Goal: Navigation & Orientation: Understand site structure

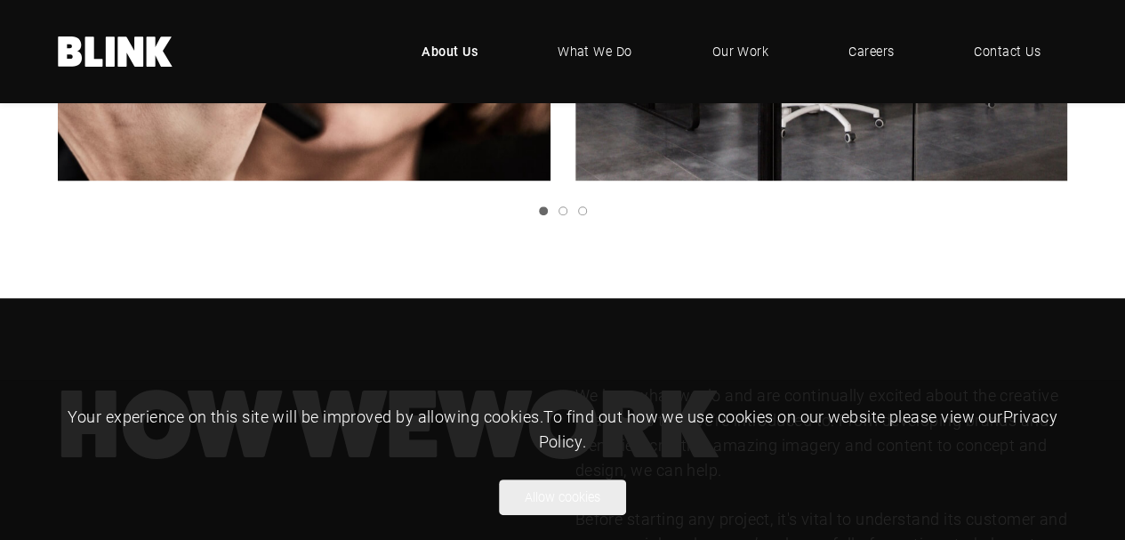
scroll to position [932, 0]
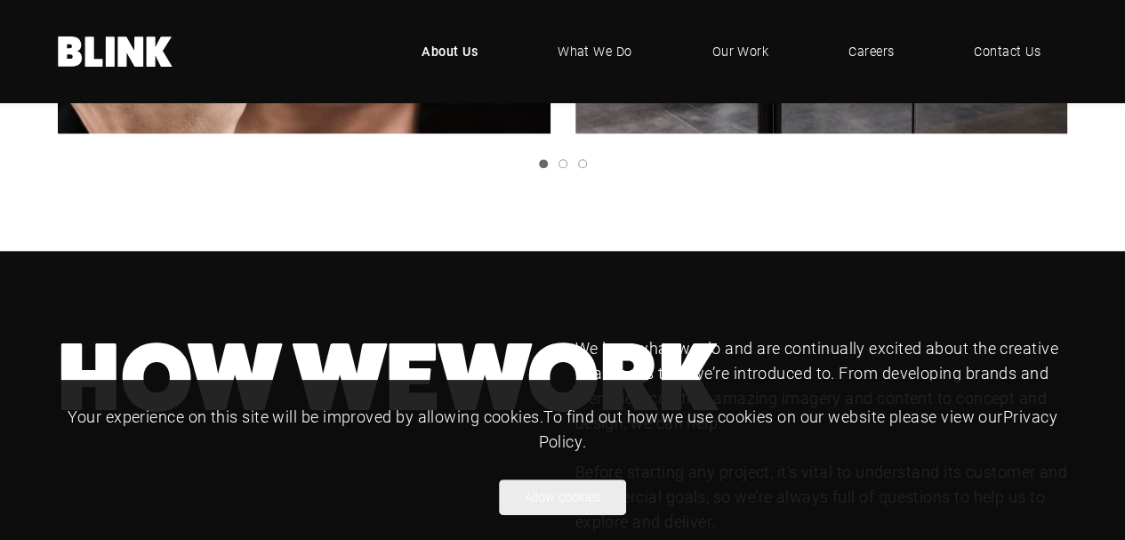
click at [545, 497] on button "Allow cookies" at bounding box center [562, 497] width 127 height 36
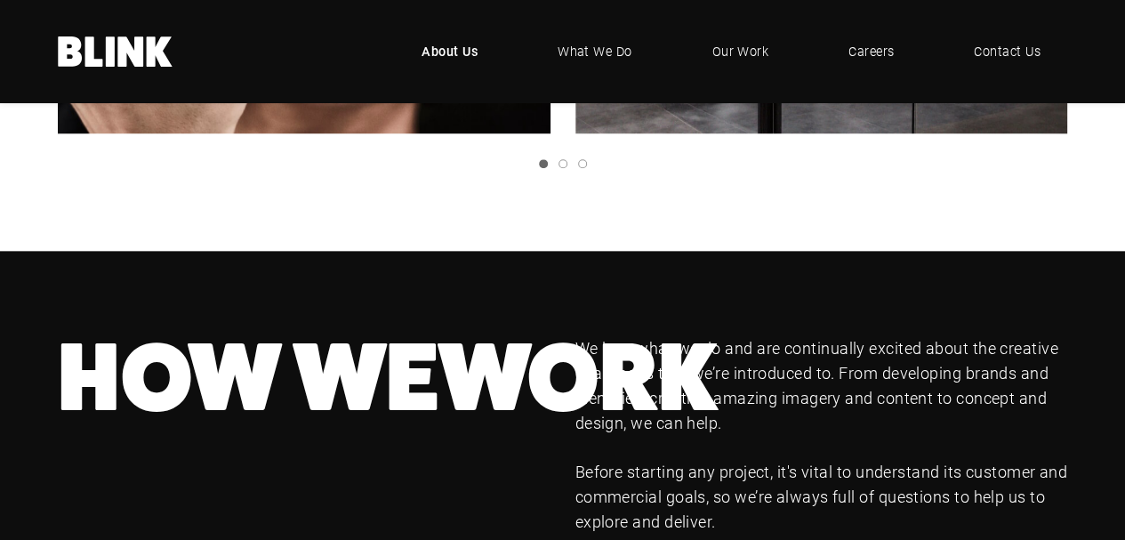
click at [94, 44] on icon at bounding box center [94, 51] width 18 height 30
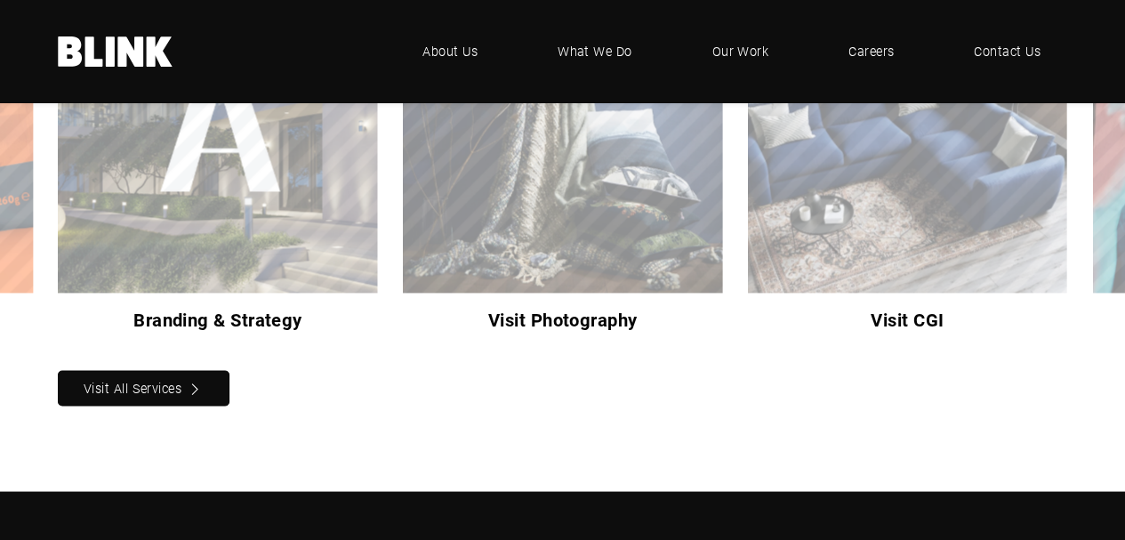
scroll to position [1449, 0]
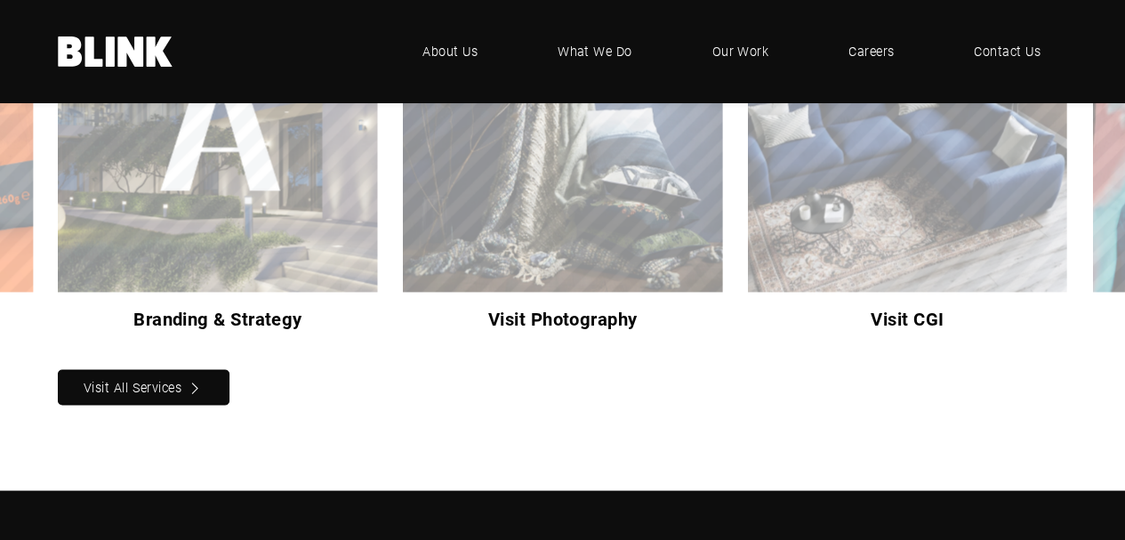
click at [751, 55] on span "Our Work" at bounding box center [739, 52] width 57 height 20
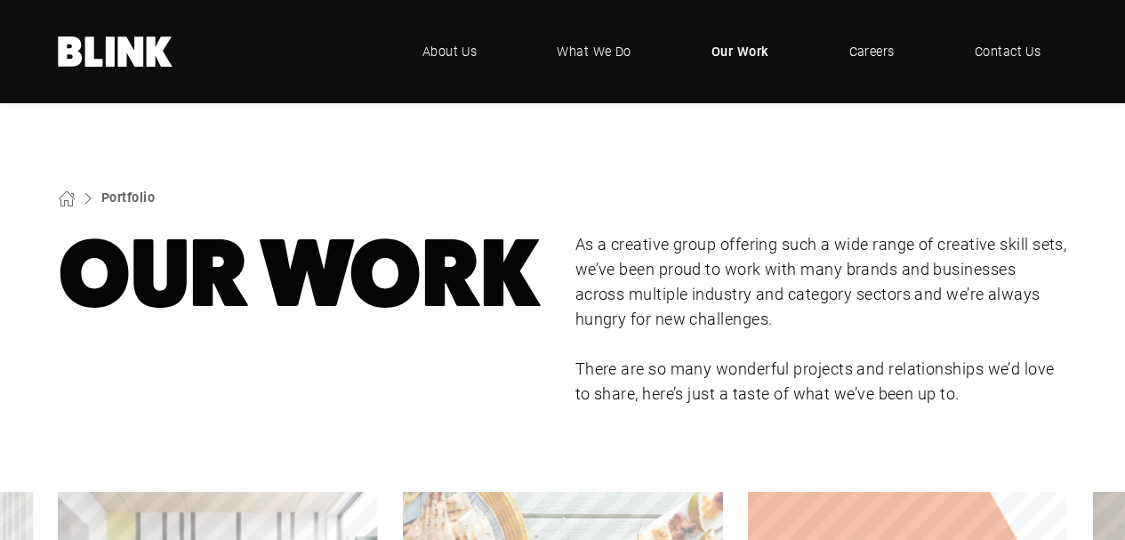
click at [429, 56] on span "About Us" at bounding box center [449, 52] width 55 height 20
